Goal: Navigation & Orientation: Go to known website

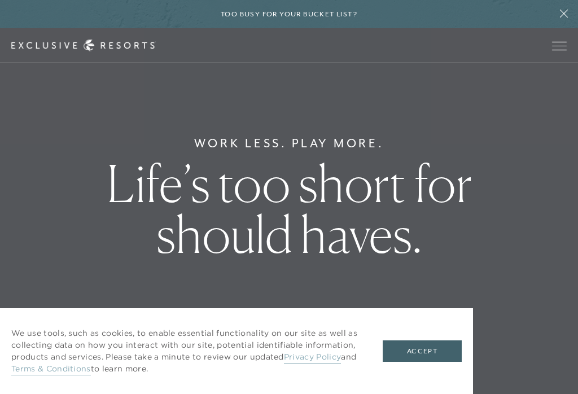
click at [423, 352] on button "Accept" at bounding box center [422, 351] width 79 height 21
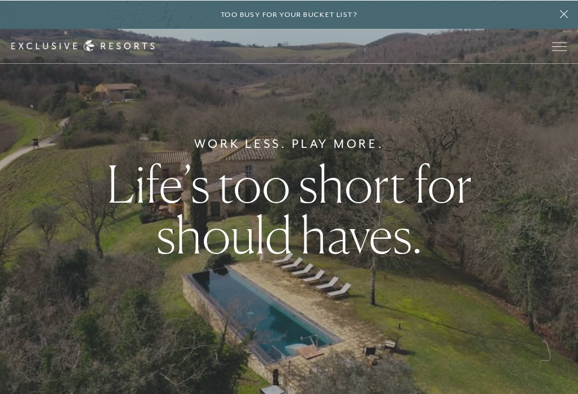
click at [559, 45] on span "Open navigation" at bounding box center [559, 46] width 15 height 8
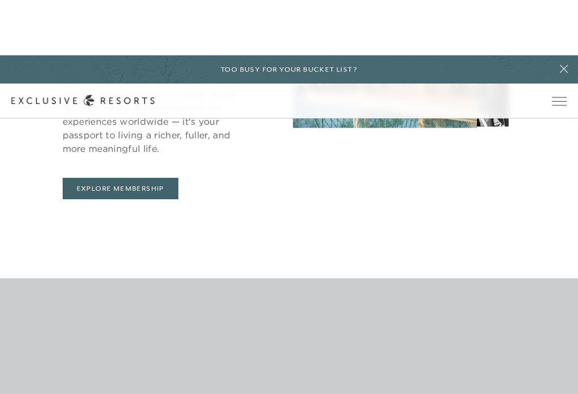
scroll to position [525, 0]
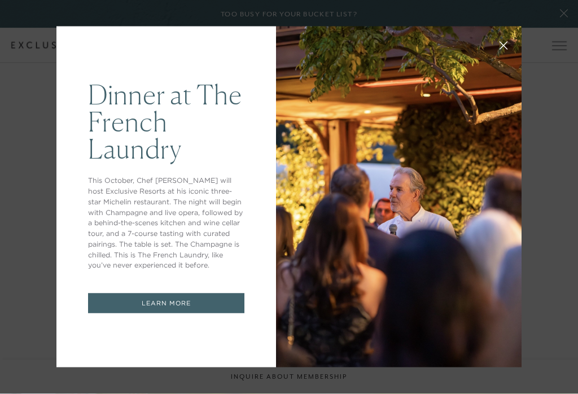
click at [506, 47] on icon at bounding box center [504, 46] width 8 height 8
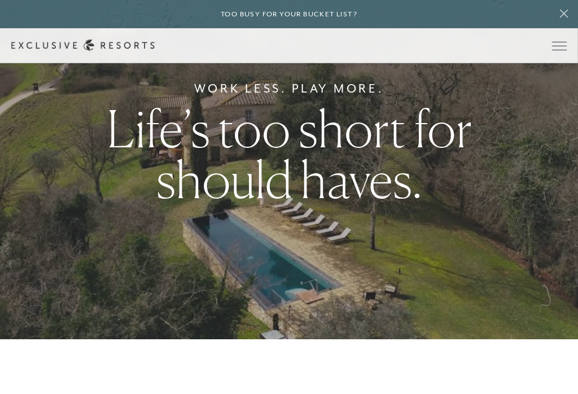
scroll to position [0, 0]
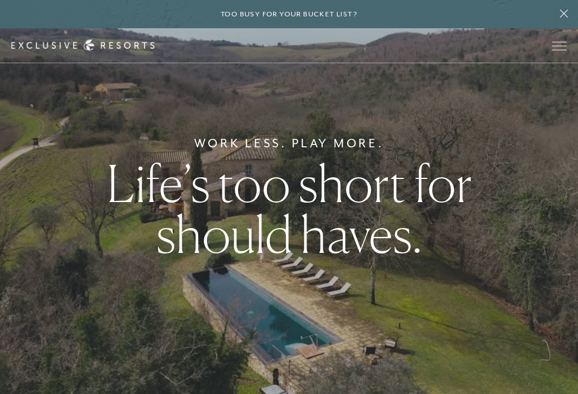
click at [555, 49] on span "Open navigation" at bounding box center [559, 46] width 15 height 8
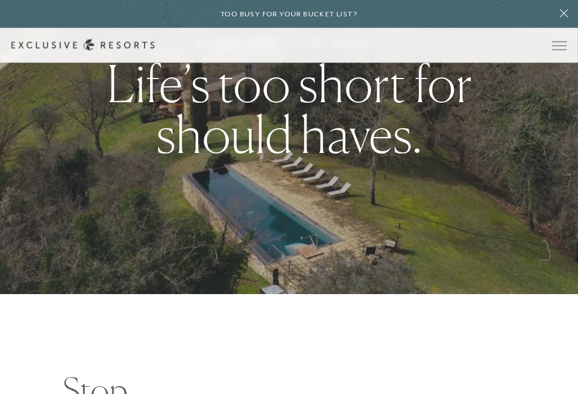
scroll to position [98, 0]
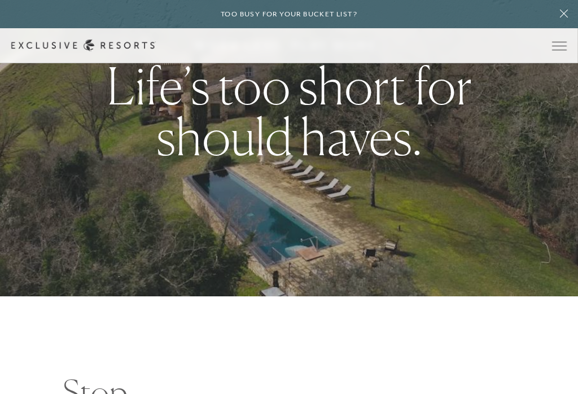
click at [558, 50] on button "Open navigation" at bounding box center [559, 46] width 15 height 8
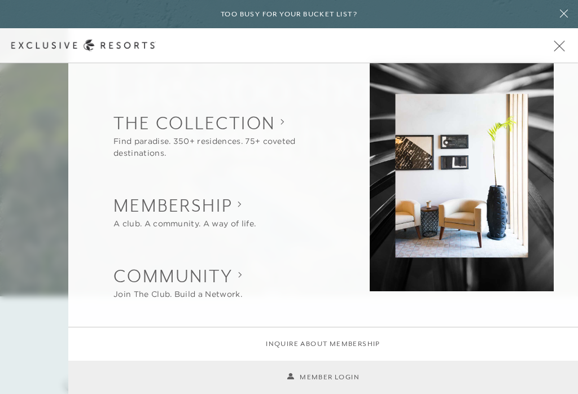
click at [330, 383] on link "Member Login" at bounding box center [323, 377] width 73 height 11
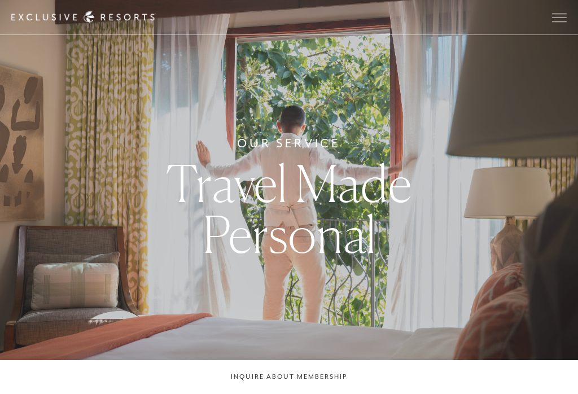
click at [560, 20] on span "Open navigation" at bounding box center [559, 18] width 15 height 8
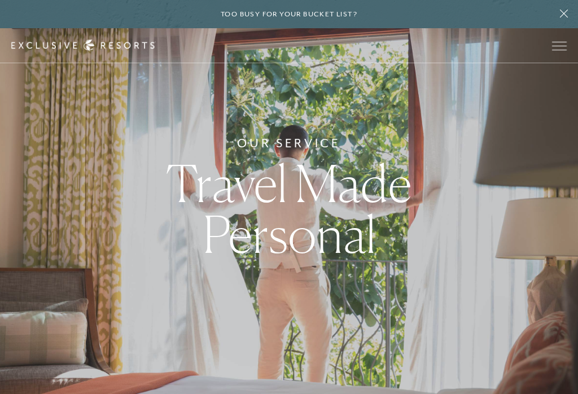
click at [561, 50] on button "Open navigation" at bounding box center [559, 46] width 15 height 8
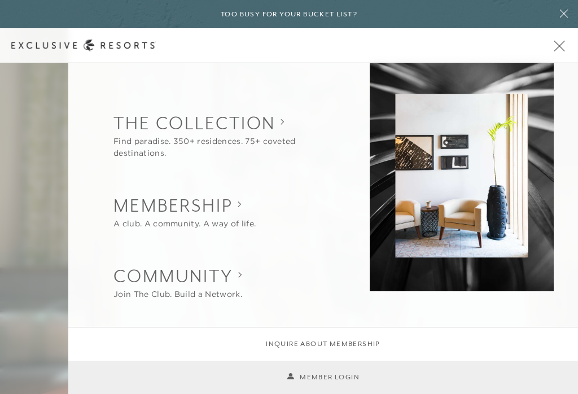
click at [332, 376] on link "Member Login" at bounding box center [323, 377] width 73 height 11
